Goal: Task Accomplishment & Management: Complete application form

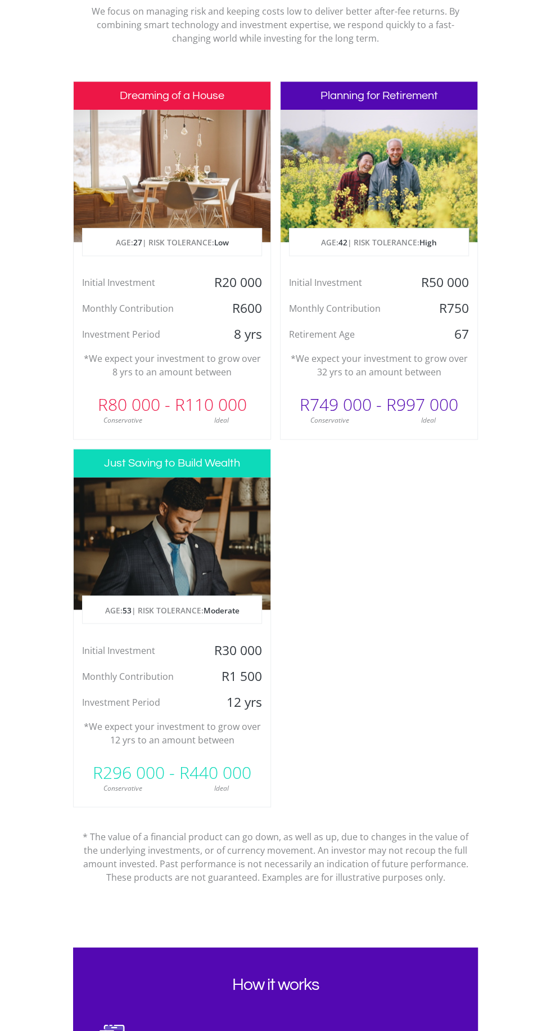
scroll to position [461, 0]
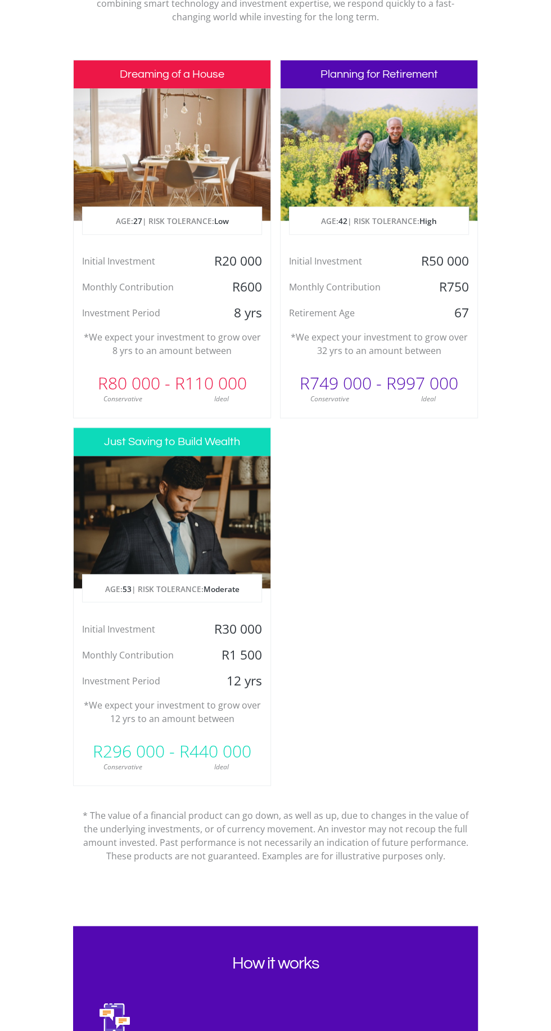
click at [172, 723] on p "*We expect your investment to grow over 12 yrs to an amount between" at bounding box center [172, 711] width 180 height 27
click at [207, 629] on div "R30 000" at bounding box center [238, 628] width 66 height 17
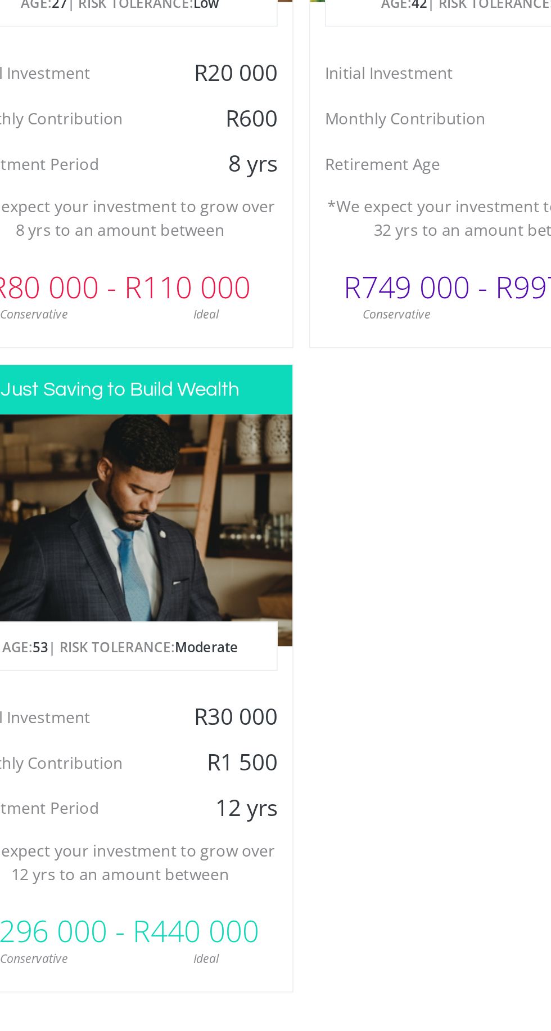
scroll to position [498, 0]
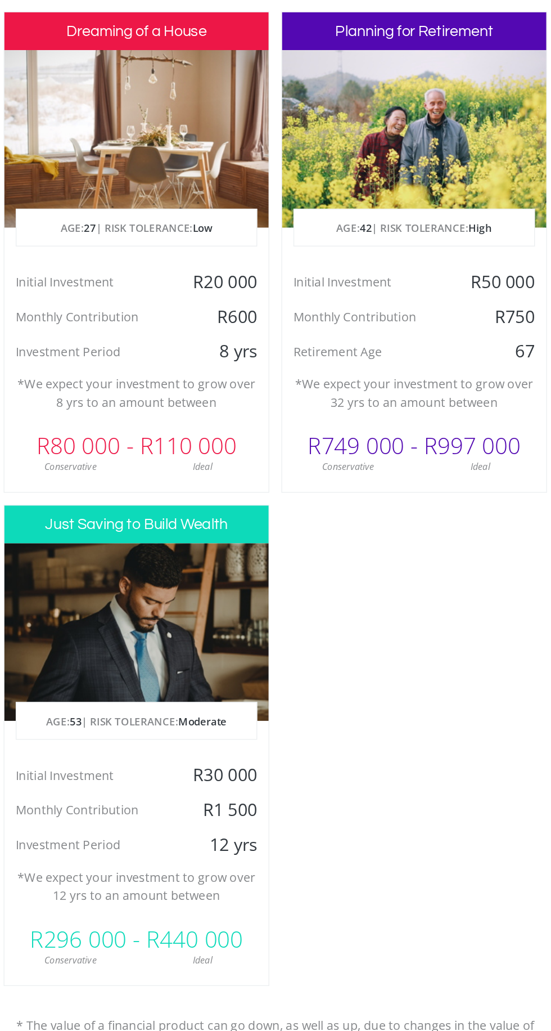
click at [375, 363] on div "Conservative" at bounding box center [330, 362] width 98 height 10
click at [397, 322] on div "Planning for Retirement AGE: [DEMOGRAPHIC_DATA] | RISK TOLERANCE: High Initial …" at bounding box center [379, 202] width 198 height 358
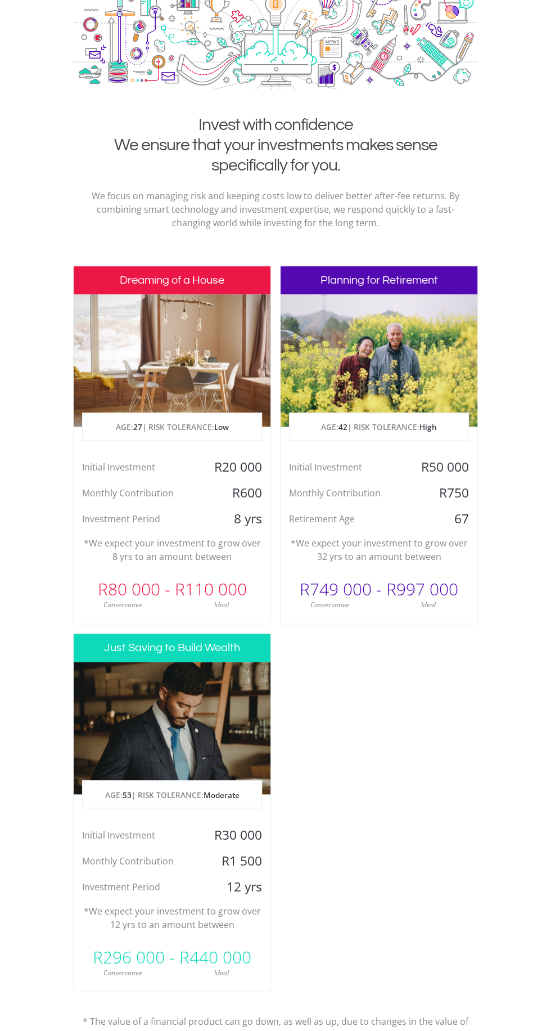
scroll to position [0, 0]
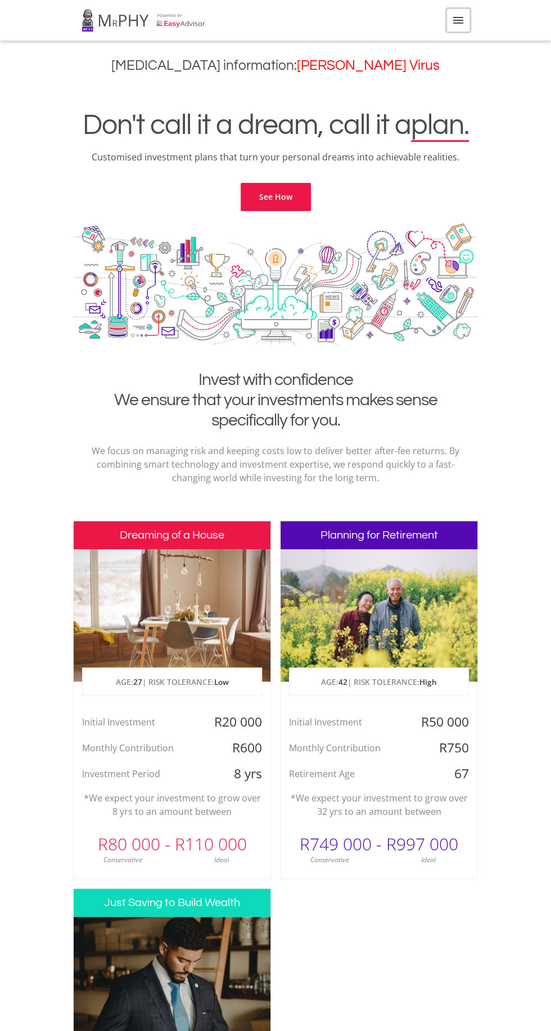
click at [458, 23] on icon "menu" at bounding box center [459, 21] width 14 height 14
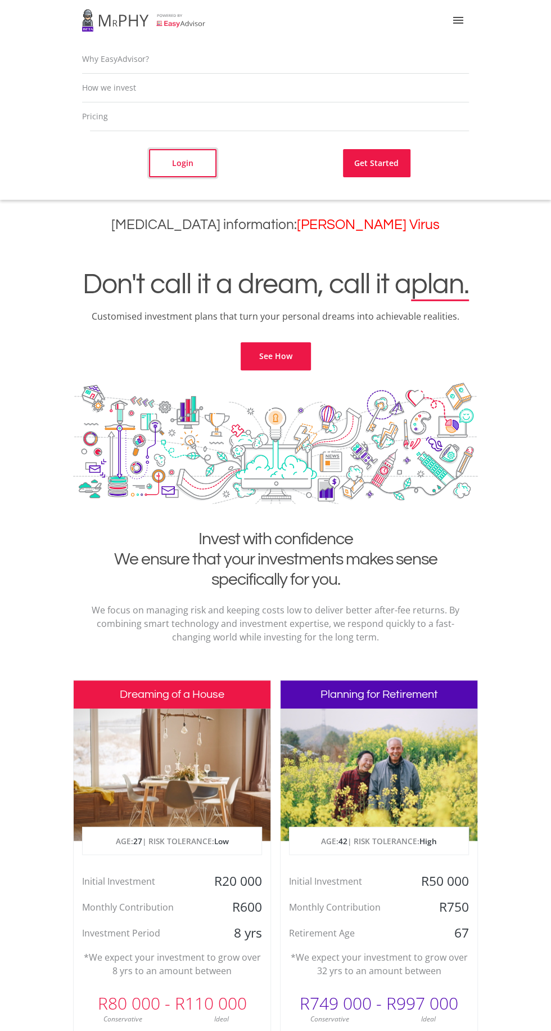
click at [202, 167] on link "Login" at bounding box center [183, 163] width 68 height 28
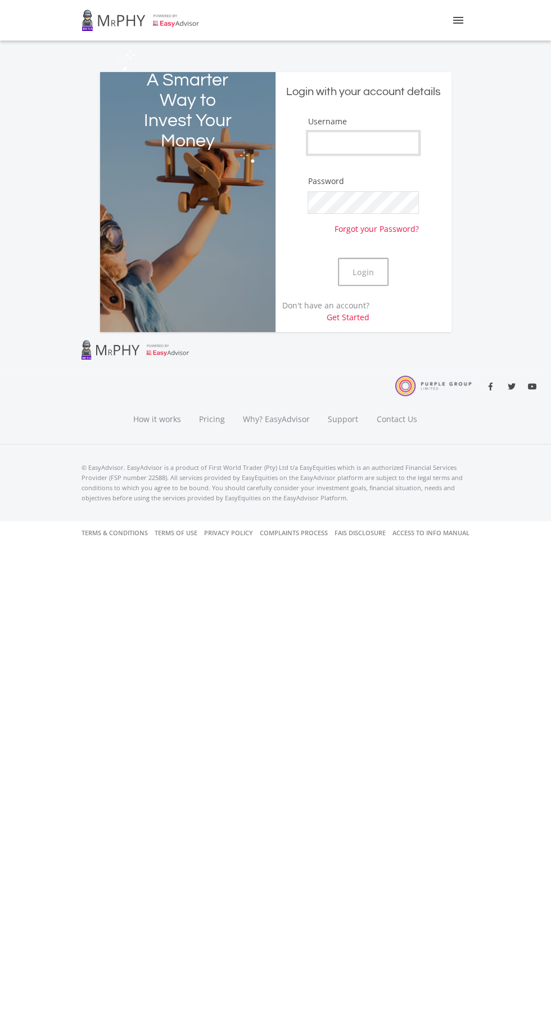
click at [398, 142] on input "Username" at bounding box center [363, 143] width 111 height 23
click at [445, 47] on ee-login "A Smarter Way to Invest Your Money Login with your account details Username Pas…" at bounding box center [275, 205] width 551 height 328
click at [463, 25] on icon "menu" at bounding box center [459, 21] width 14 height 14
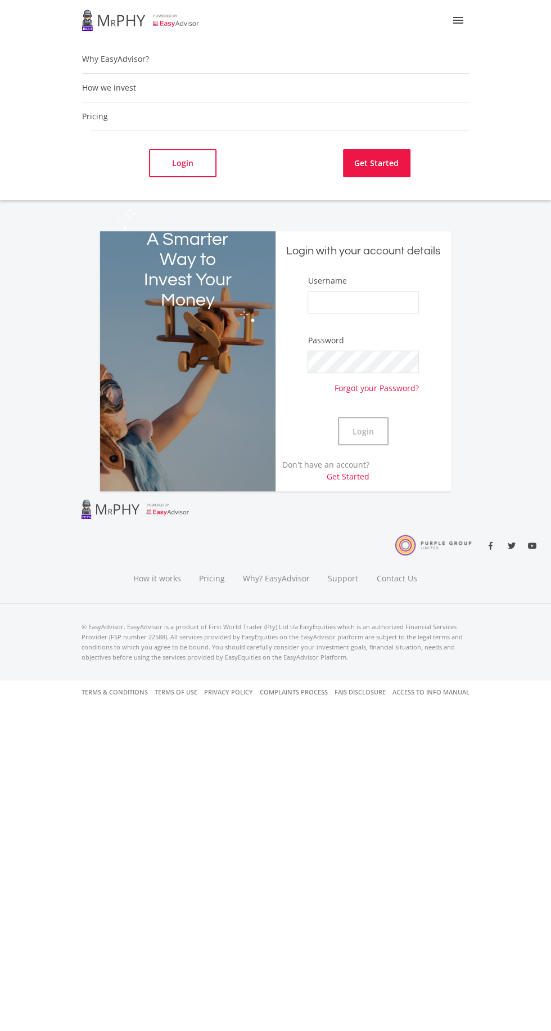
click at [405, 166] on link "Get Started" at bounding box center [377, 163] width 68 height 28
